Goal: Information Seeking & Learning: Check status

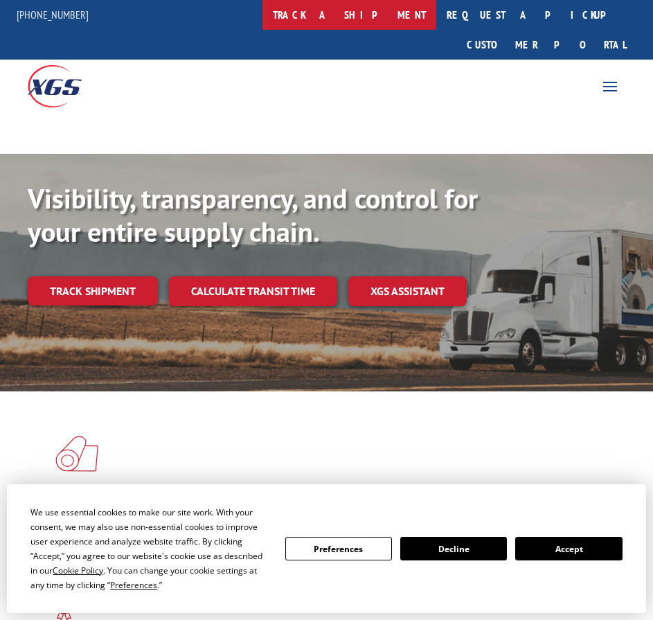
click at [384, 8] on link "track a shipment" at bounding box center [349, 15] width 174 height 30
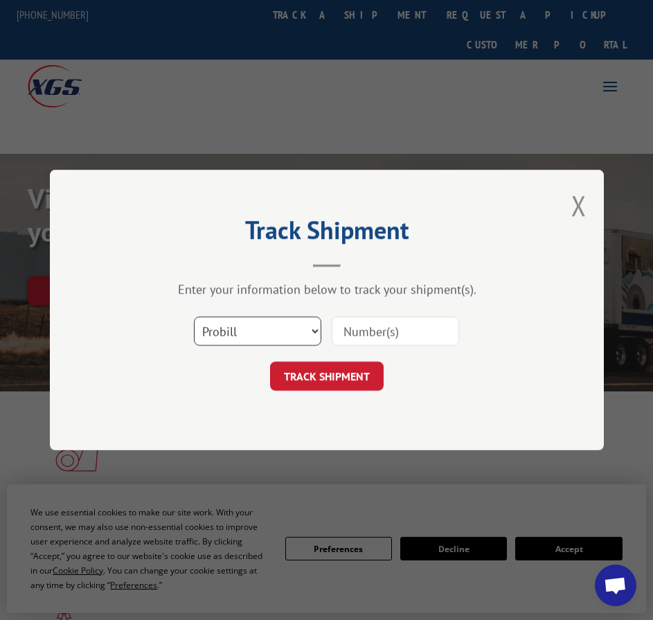
click at [313, 328] on select "Select category... Probill BOL PO" at bounding box center [257, 330] width 127 height 29
select select "bol"
click at [194, 316] on select "Select category... Probill BOL PO" at bounding box center [257, 330] width 127 height 29
click at [389, 332] on input at bounding box center [395, 330] width 127 height 29
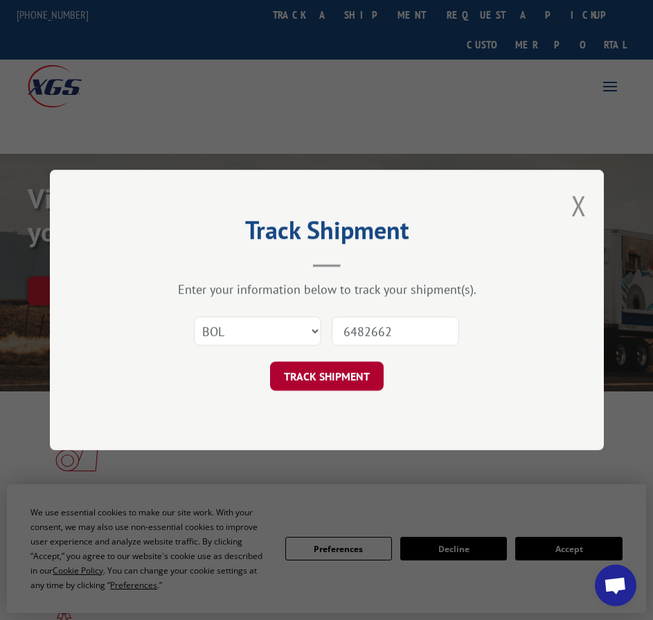
type input "6482662"
click at [348, 381] on button "TRACK SHIPMENT" at bounding box center [327, 375] width 114 height 29
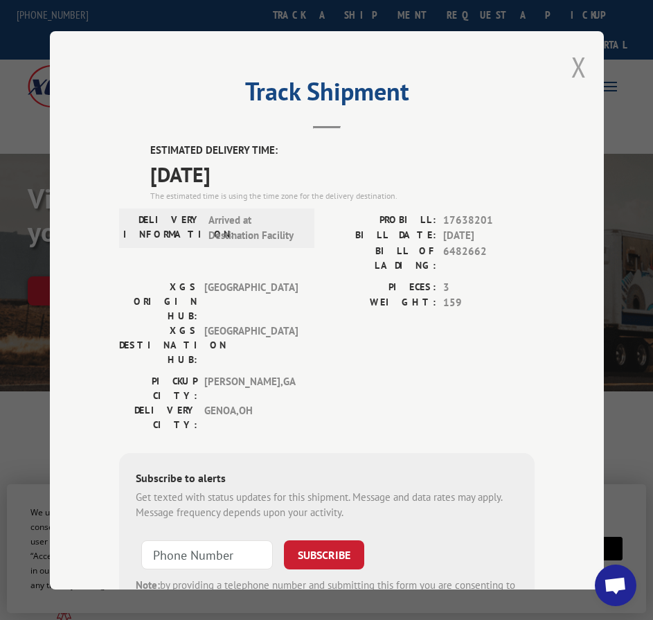
click at [573, 60] on button "Close modal" at bounding box center [578, 66] width 15 height 37
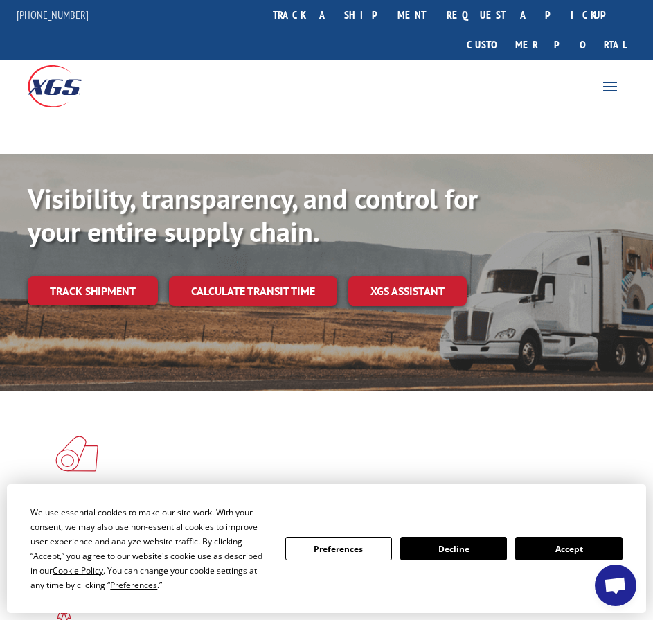
click at [403, 6] on link "track a shipment" at bounding box center [349, 15] width 174 height 30
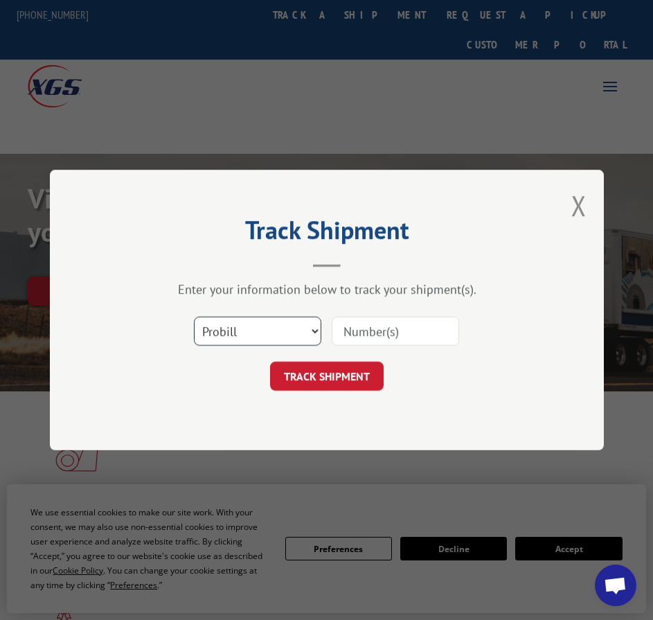
click at [312, 332] on select "Select category... Probill BOL PO" at bounding box center [257, 330] width 127 height 29
select select "bol"
click at [194, 316] on select "Select category... Probill BOL PO" at bounding box center [257, 330] width 127 height 29
click at [389, 330] on input at bounding box center [395, 330] width 127 height 29
type input "6477929"
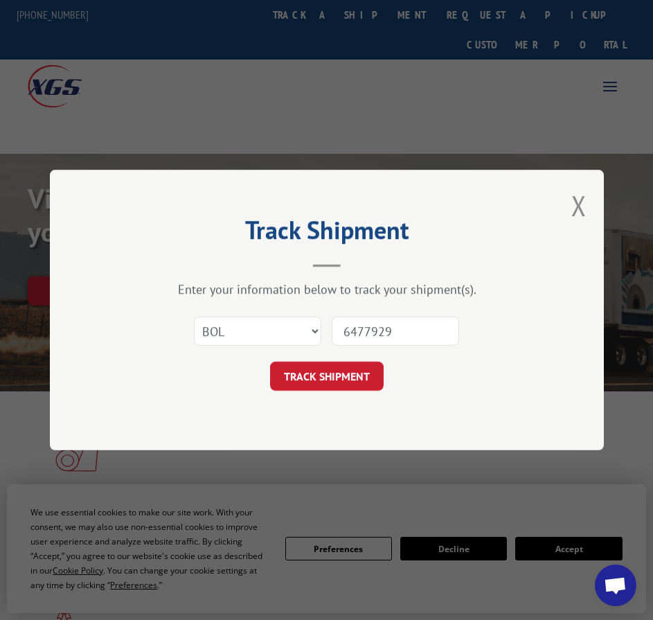
click button "TRACK SHIPMENT" at bounding box center [327, 375] width 114 height 29
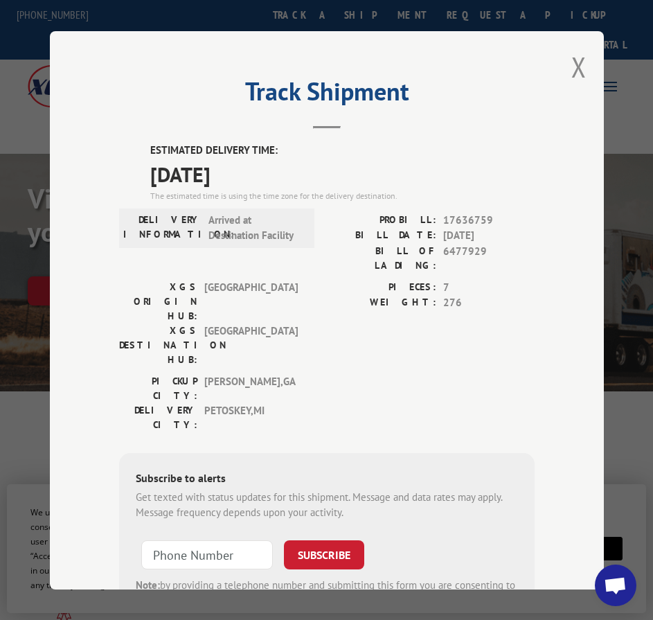
scroll to position [56, 0]
